Goal: Check status: Check status

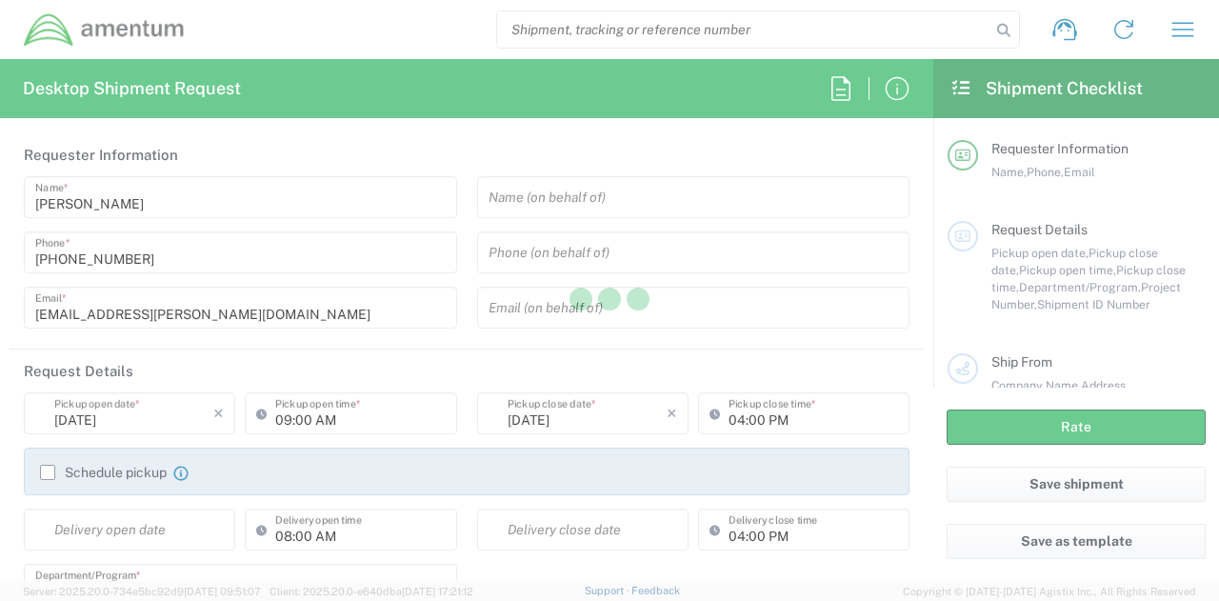
type input "[GEOGRAPHIC_DATA]"
type input "[DOMAIN_NAME]"
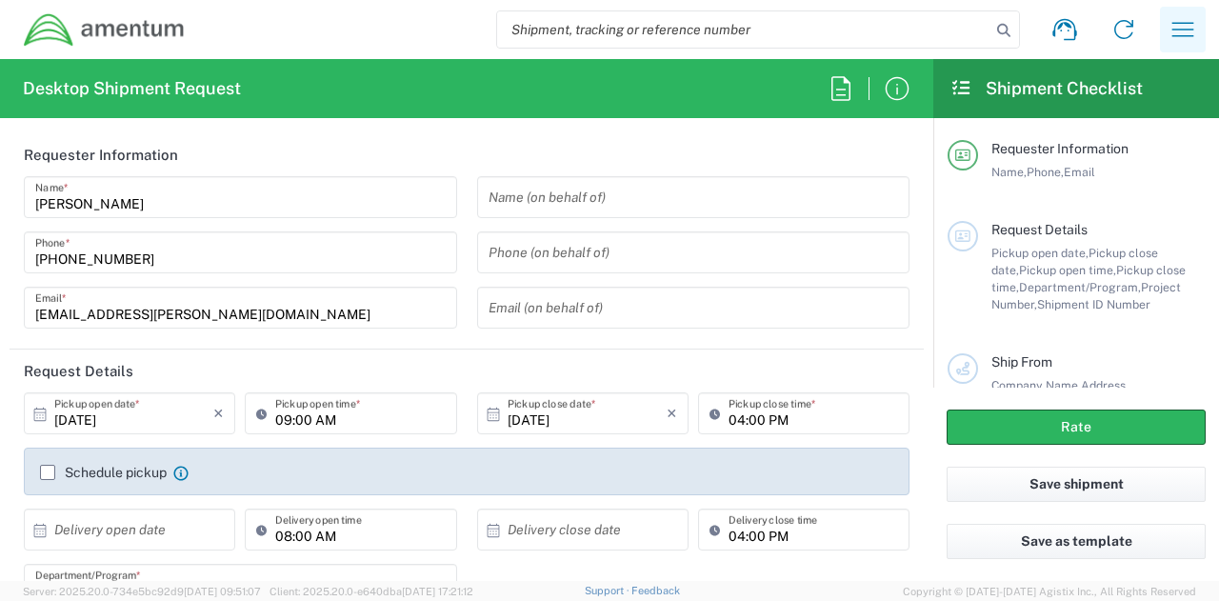
click at [1179, 24] on icon "button" at bounding box center [1183, 29] width 30 height 30
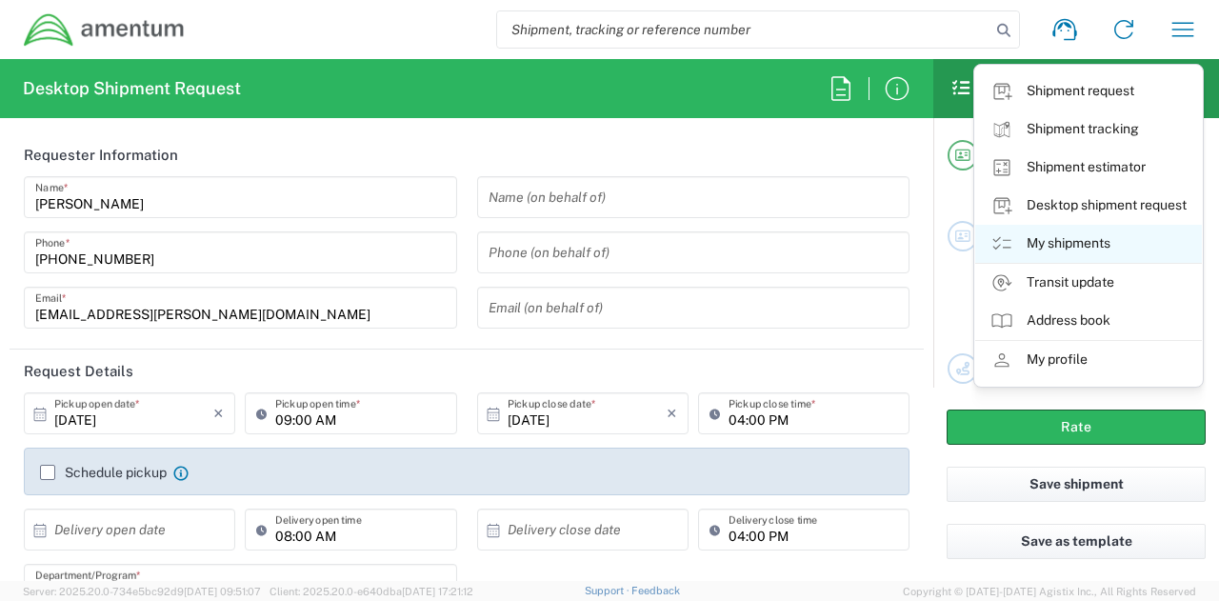
click at [1088, 247] on link "My shipments" at bounding box center [1088, 244] width 227 height 38
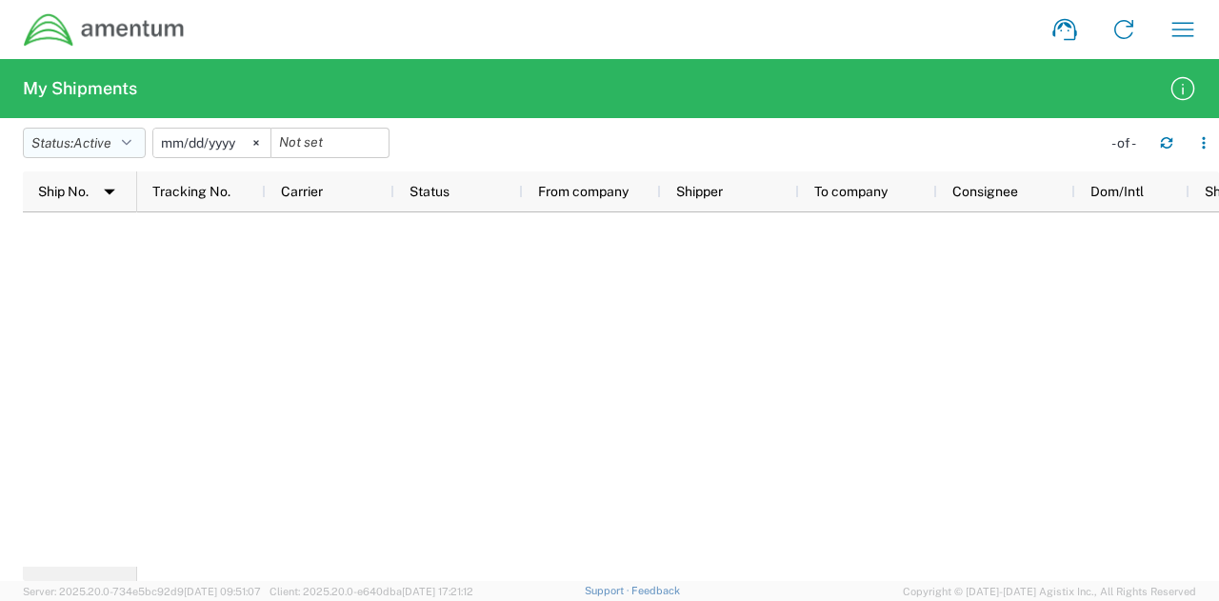
click at [131, 136] on icon "button" at bounding box center [127, 142] width 10 height 13
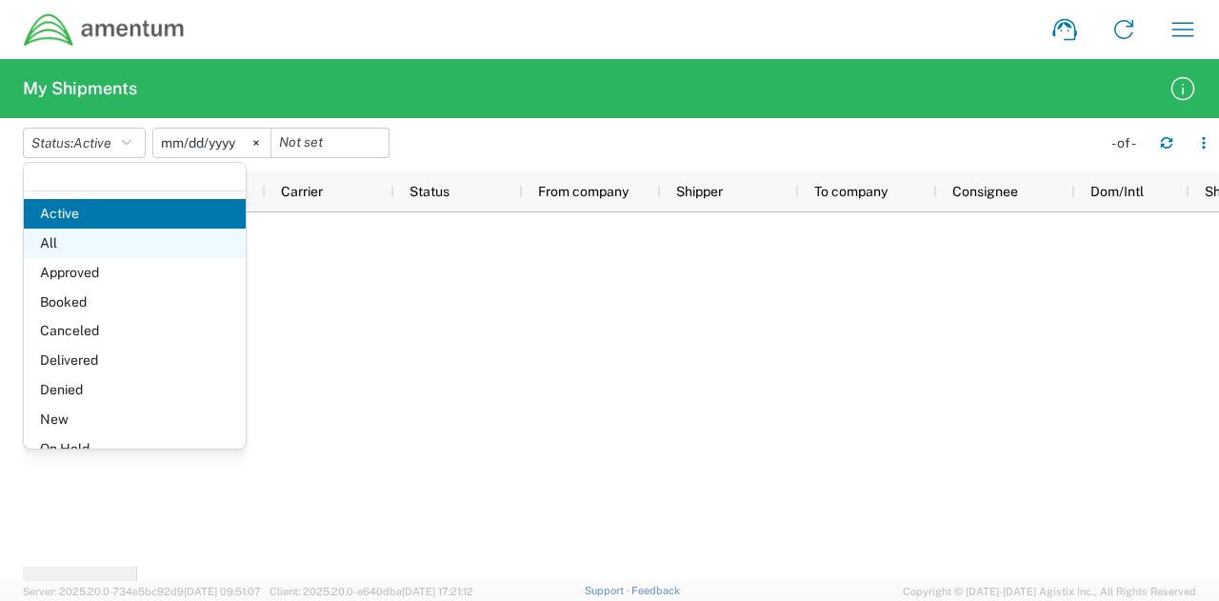
click at [94, 239] on span "All" at bounding box center [135, 244] width 222 height 30
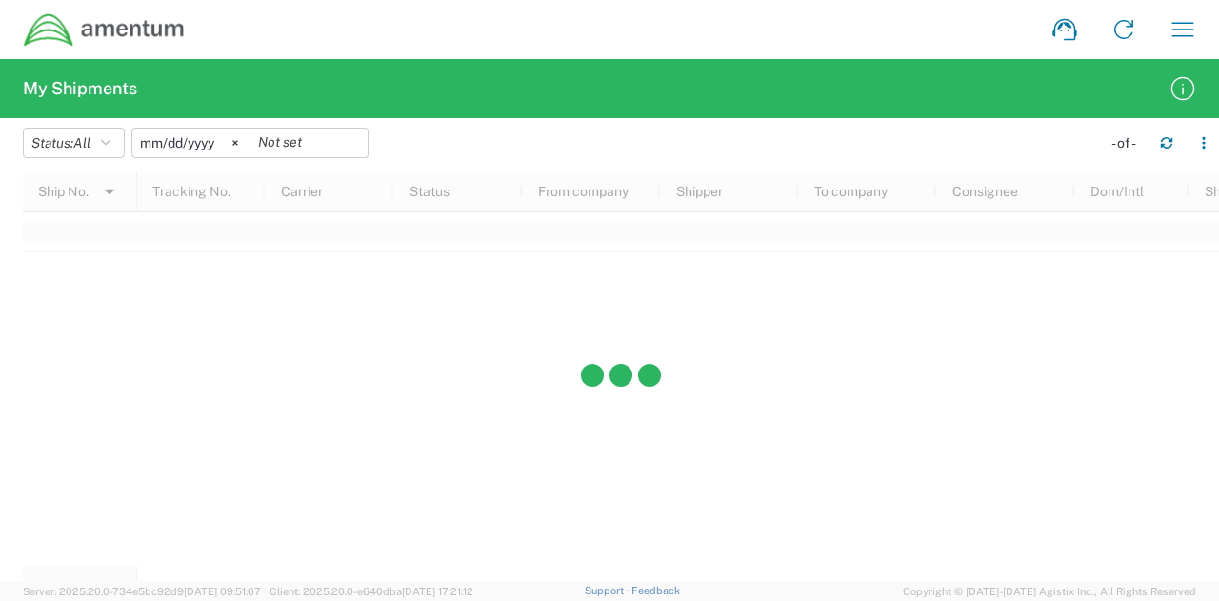
click at [213, 143] on input "[DATE]" at bounding box center [190, 143] width 117 height 29
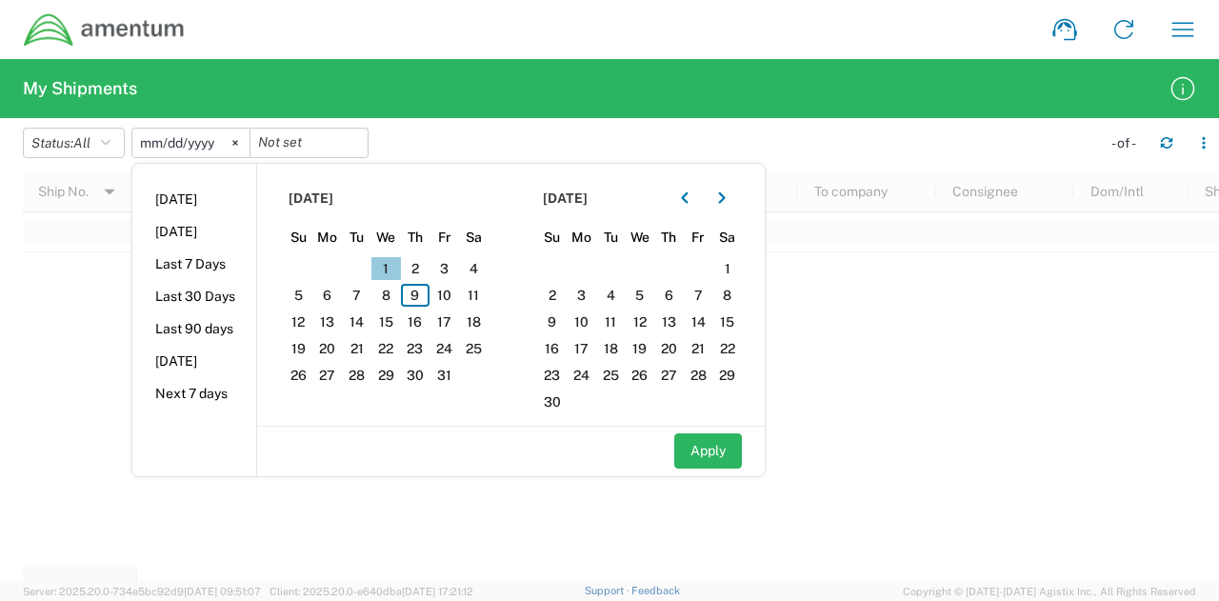
click at [397, 262] on span "1" at bounding box center [386, 268] width 30 height 23
click at [724, 456] on button "Apply" at bounding box center [708, 450] width 68 height 35
type input "[DATE]"
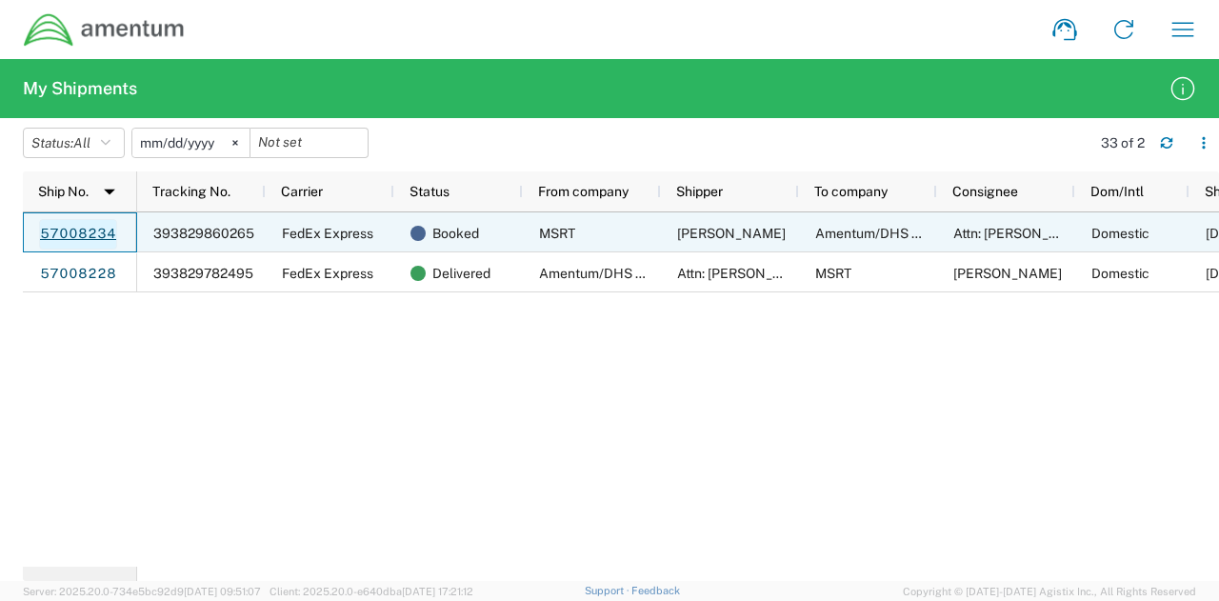
click at [95, 230] on link "57008234" at bounding box center [78, 234] width 78 height 30
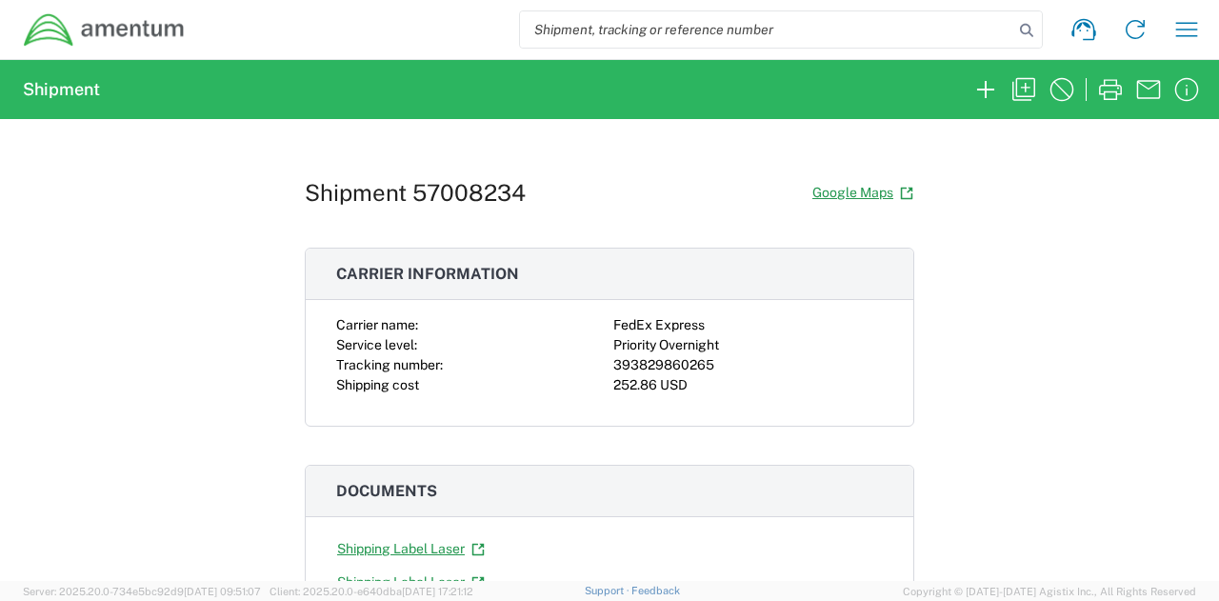
click at [682, 365] on div "393829860265" at bounding box center [748, 365] width 270 height 20
copy div "393829860265"
